Goal: Task Accomplishment & Management: Manage account settings

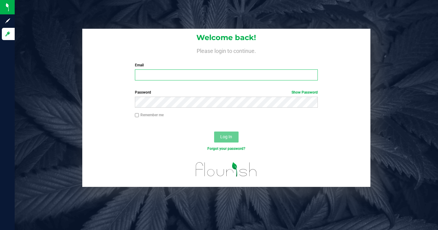
type input "[EMAIL_ADDRESS][DOMAIN_NAME]"
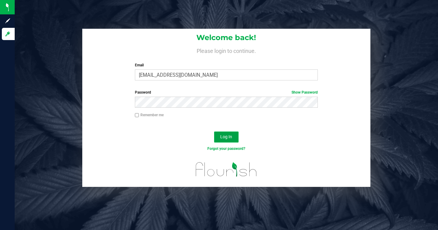
click at [230, 136] on span "Log In" at bounding box center [226, 136] width 12 height 5
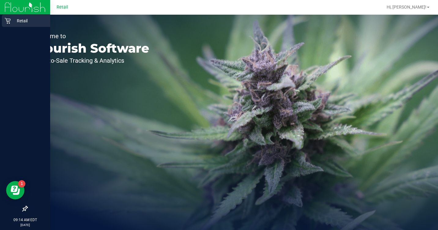
click at [8, 21] on icon at bounding box center [8, 21] width 6 height 6
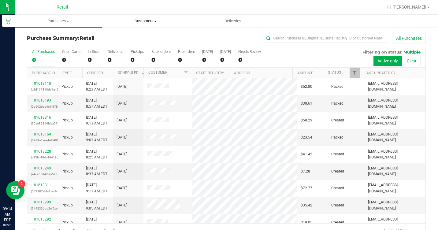
click at [141, 20] on span "Customers" at bounding box center [145, 21] width 87 height 6
click at [139, 34] on span "All customers" at bounding box center [124, 36] width 44 height 5
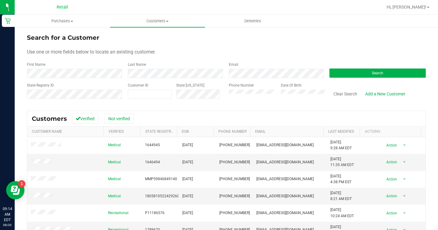
click at [329, 68] on div "Search" at bounding box center [375, 70] width 101 height 16
click at [341, 72] on button "Search" at bounding box center [378, 73] width 96 height 9
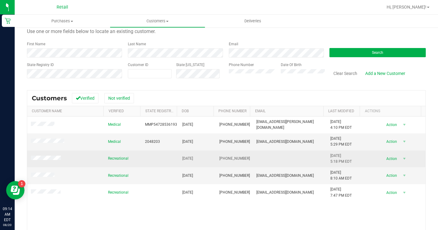
scroll to position [61, 0]
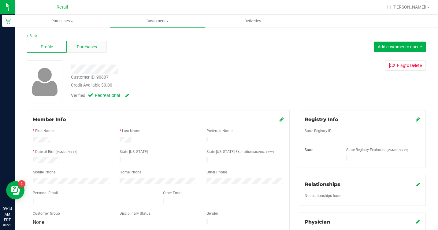
click at [94, 52] on div "Purchases" at bounding box center [87, 47] width 40 height 12
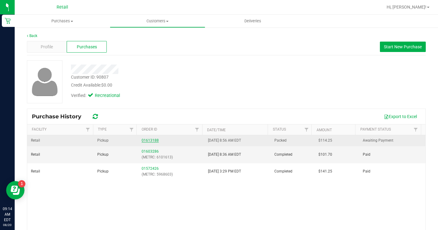
click at [149, 142] on link "01613188" at bounding box center [150, 140] width 17 height 4
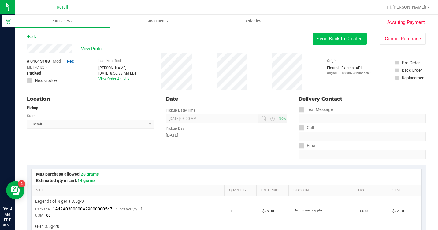
click at [331, 39] on button "Send Back to Created" at bounding box center [340, 39] width 54 height 12
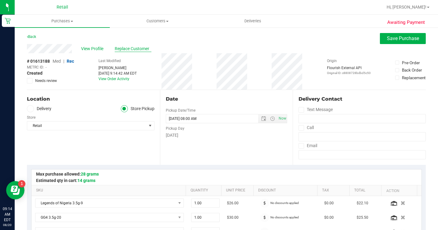
click at [122, 49] on span "Replace Customer" at bounding box center [133, 49] width 37 height 6
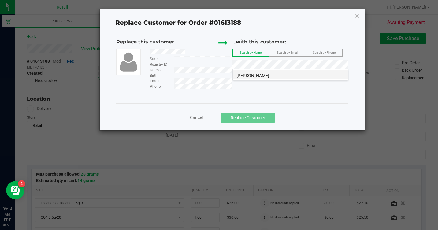
click at [267, 77] on li "[PERSON_NAME]" at bounding box center [290, 74] width 115 height 9
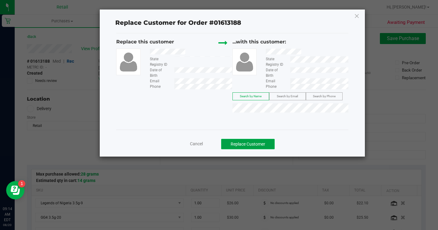
click at [240, 144] on button "Replace Customer" at bounding box center [248, 144] width 54 height 10
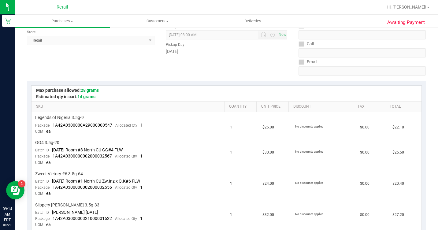
scroll to position [245, 0]
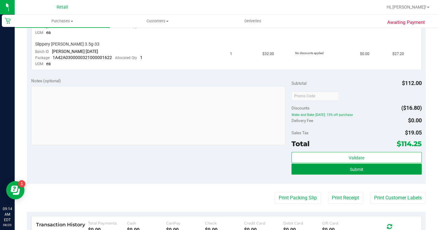
click at [360, 167] on button "Submit" at bounding box center [357, 169] width 130 height 11
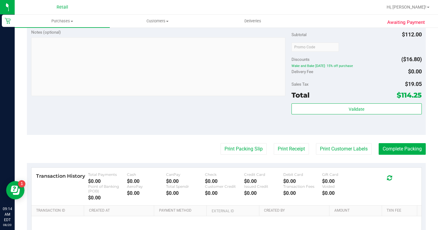
scroll to position [318, 0]
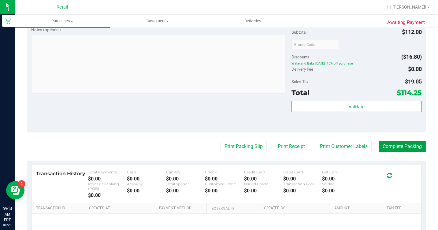
click at [401, 152] on button "Complete Packing" at bounding box center [402, 147] width 47 height 12
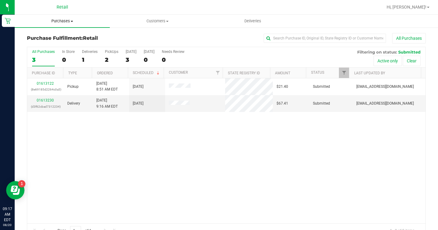
click at [77, 22] on span "Purchases" at bounding box center [62, 21] width 95 height 6
click at [63, 35] on span "Summary of purchases" at bounding box center [46, 36] width 63 height 5
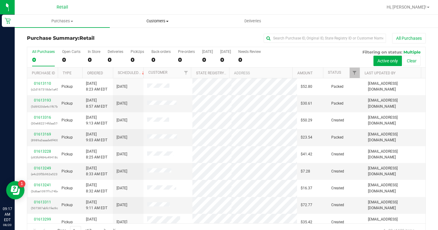
click at [178, 26] on uib-tab-heading "Customers All customers Add a new customer All physicians" at bounding box center [157, 21] width 95 height 12
click at [138, 37] on span "All customers" at bounding box center [132, 36] width 44 height 5
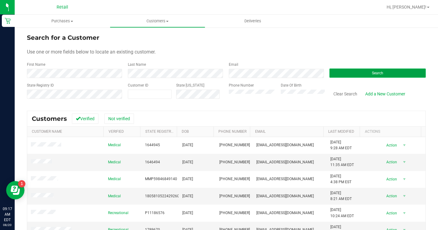
click at [344, 77] on button "Search" at bounding box center [378, 73] width 96 height 9
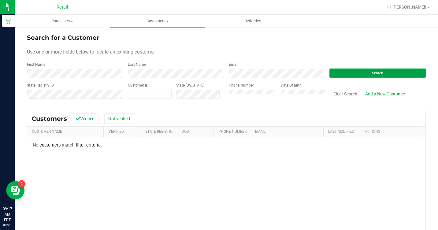
click at [361, 77] on button "Search" at bounding box center [378, 73] width 96 height 9
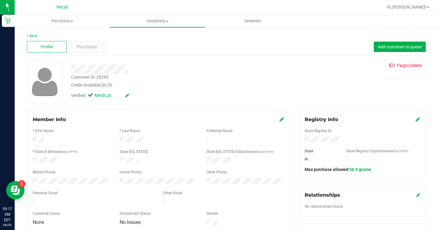
click at [92, 54] on div "Profile Purchases Add customer to queue" at bounding box center [226, 47] width 399 height 17
click at [94, 48] on span "Purchases" at bounding box center [87, 47] width 20 height 6
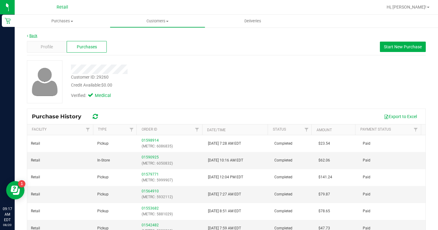
click at [33, 36] on link "Back" at bounding box center [32, 36] width 10 height 4
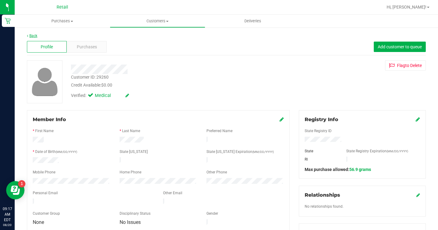
click at [35, 35] on link "Back" at bounding box center [32, 36] width 10 height 4
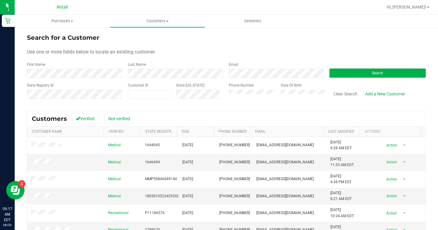
click at [109, 68] on div "First Name" at bounding box center [75, 70] width 96 height 16
click at [333, 79] on form "Search for a Customer Use one or more fields below to locate an existing custom…" at bounding box center [226, 68] width 399 height 71
click at [356, 75] on button "Search" at bounding box center [378, 73] width 96 height 9
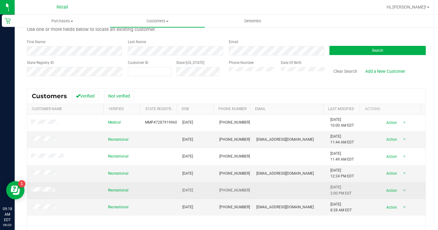
scroll to position [73, 0]
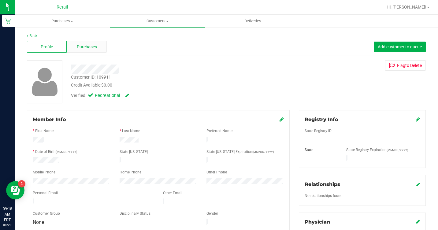
click at [83, 47] on span "Purchases" at bounding box center [87, 47] width 20 height 6
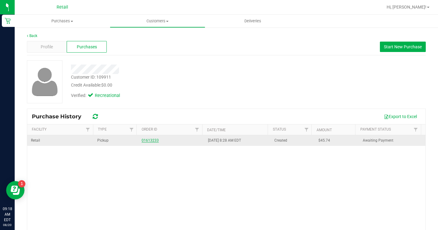
click at [148, 141] on link "01613233" at bounding box center [150, 140] width 17 height 4
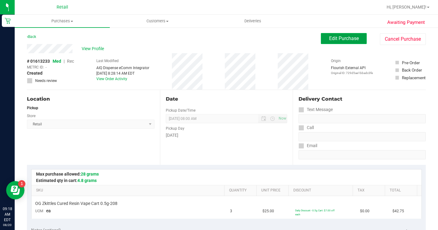
click at [321, 42] on button "Edit Purchase" at bounding box center [344, 38] width 46 height 11
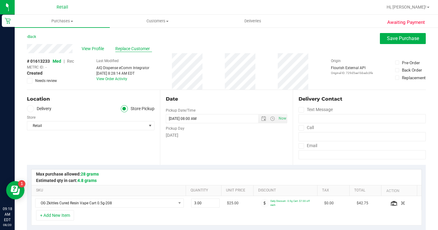
click at [143, 50] on span "Replace Customer" at bounding box center [133, 49] width 37 height 6
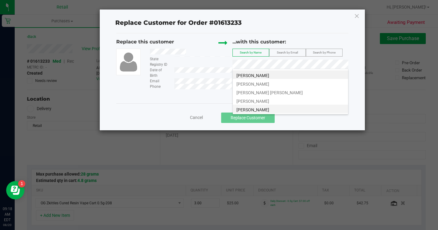
click at [262, 107] on span "[PERSON_NAME]" at bounding box center [253, 109] width 33 height 5
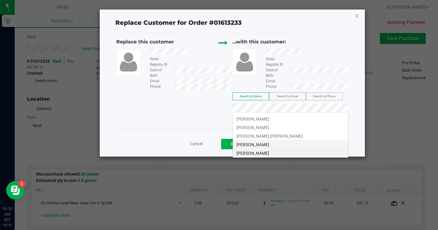
click at [273, 144] on li "[PERSON_NAME]" at bounding box center [290, 144] width 115 height 9
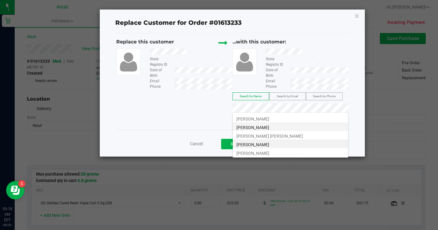
click at [267, 129] on li "[PERSON_NAME]" at bounding box center [290, 126] width 115 height 9
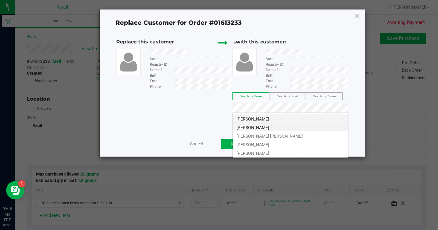
click at [293, 116] on li "[PERSON_NAME]" at bounding box center [290, 118] width 115 height 9
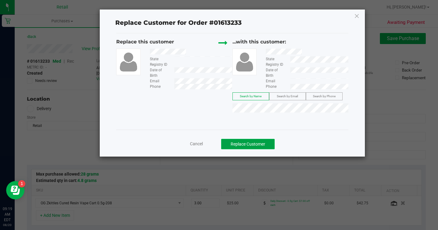
click at [261, 144] on button "Replace Customer" at bounding box center [248, 144] width 54 height 10
